Goal: Transaction & Acquisition: Purchase product/service

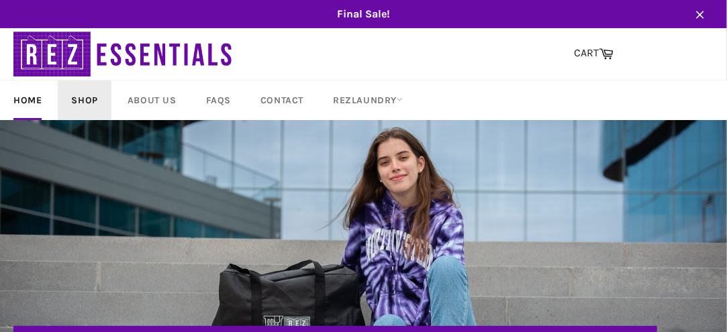
click at [82, 99] on link "Shop" at bounding box center [84, 101] width 53 height 40
